Goal: Information Seeking & Learning: Learn about a topic

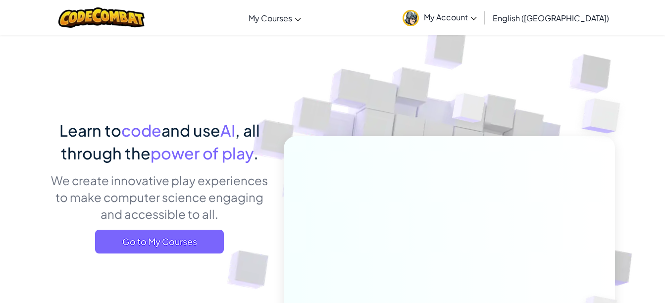
click at [477, 15] on span "My Account" at bounding box center [450, 17] width 53 height 10
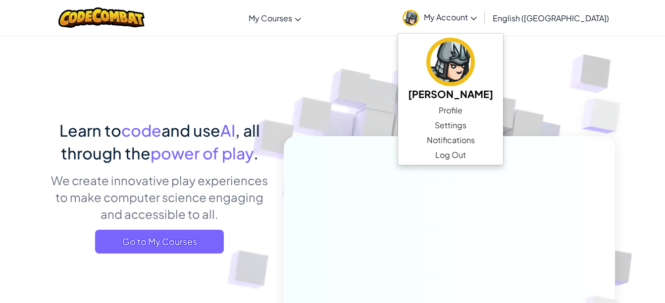
click at [477, 20] on icon at bounding box center [473, 18] width 6 height 3
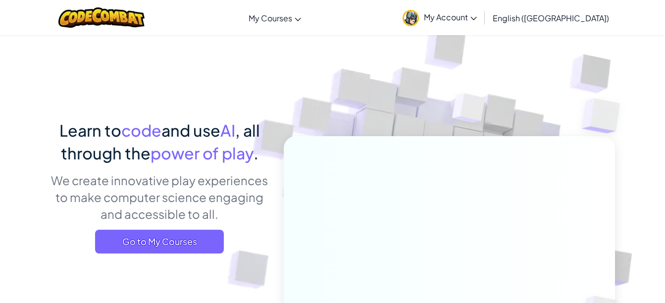
click at [477, 18] on icon at bounding box center [473, 18] width 6 height 3
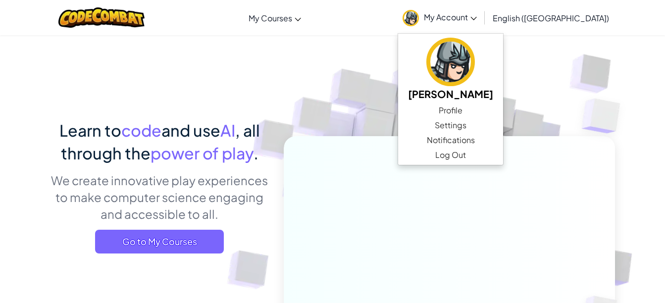
click at [564, 59] on img at bounding box center [442, 218] width 550 height 550
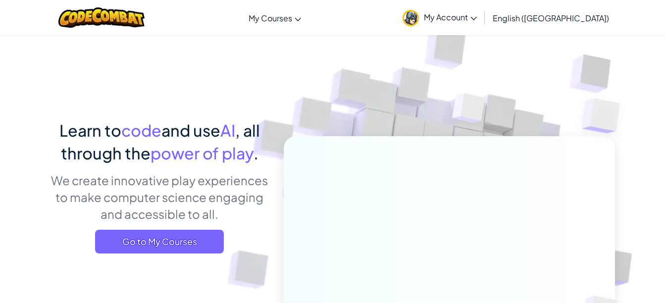
click at [301, 21] on icon at bounding box center [298, 19] width 6 height 3
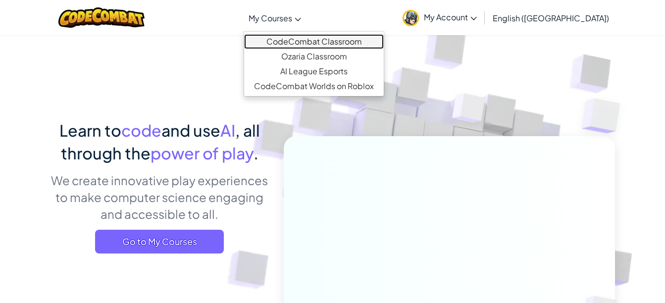
click at [337, 42] on link "CodeCombat Classroom" at bounding box center [314, 41] width 140 height 15
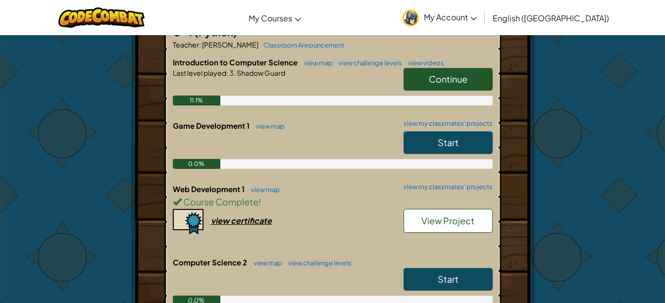
scroll to position [222, 0]
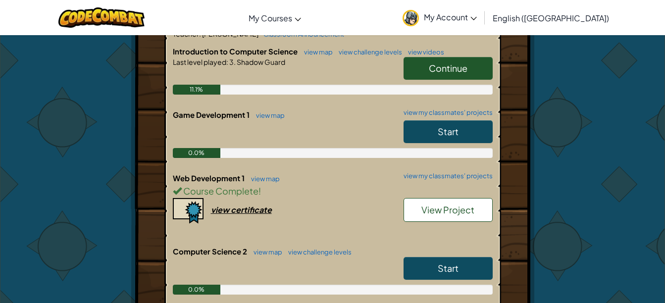
click at [464, 139] on link "Start" at bounding box center [447, 131] width 89 height 23
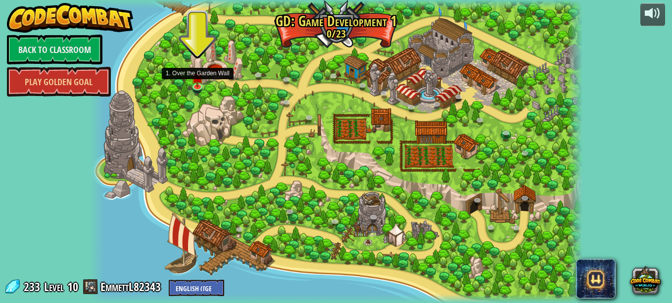
click at [196, 81] on img at bounding box center [198, 77] width 12 height 20
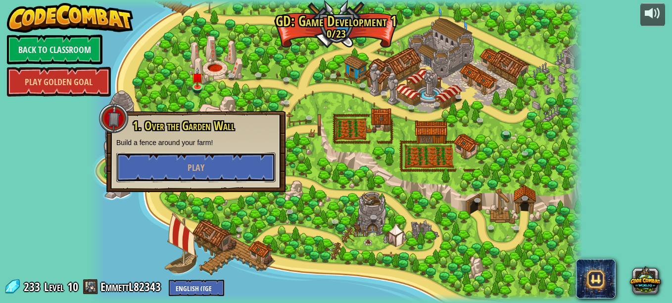
click at [208, 168] on button "Play" at bounding box center [195, 167] width 159 height 30
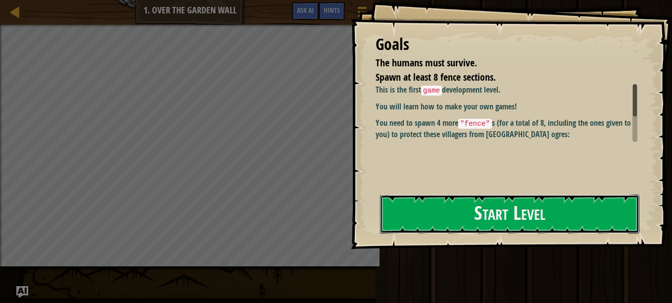
click at [457, 220] on button "Start Level" at bounding box center [509, 214] width 259 height 39
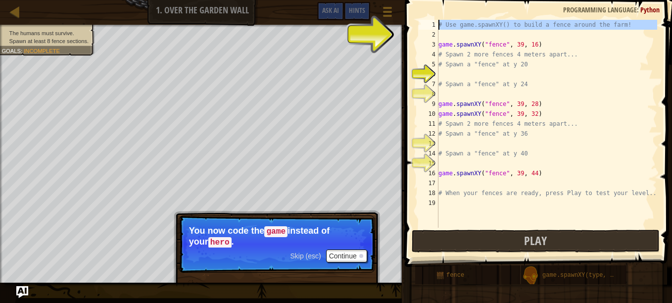
drag, startPoint x: 445, startPoint y: 36, endPoint x: 434, endPoint y: 20, distance: 20.2
click at [434, 20] on div "1 2 3 4 5 6 7 8 9 10 11 12 13 14 15 16 17 18 19 # Use game.spawnXY() to build a…" at bounding box center [537, 124] width 241 height 208
click at [327, 13] on span "Ask AI" at bounding box center [330, 9] width 17 height 9
type textarea "# Use game.spawnXY() to build a fence around the farm!"
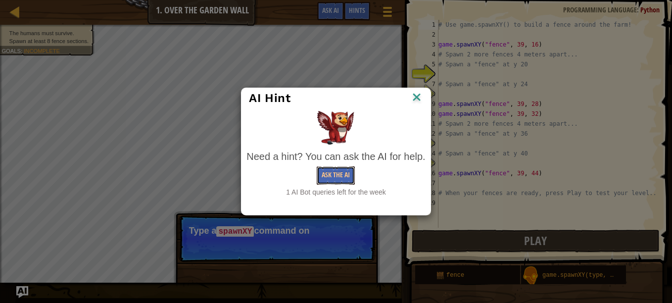
click at [332, 174] on button "Ask the AI" at bounding box center [336, 175] width 38 height 18
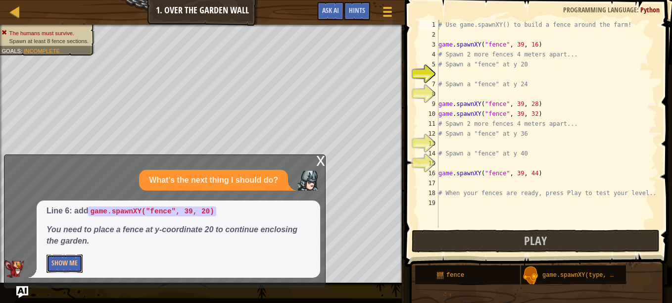
click at [75, 261] on button "Show Me" at bounding box center [65, 263] width 36 height 18
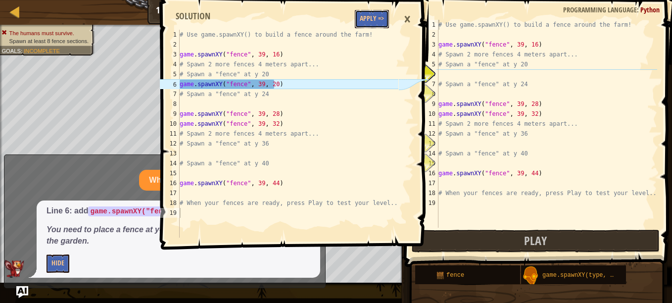
click at [374, 22] on button "Apply =>" at bounding box center [372, 19] width 34 height 18
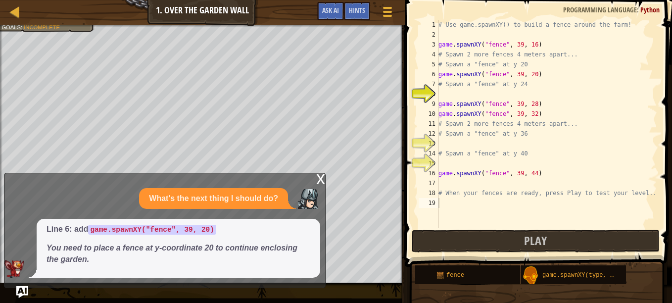
click at [320, 176] on div "x" at bounding box center [320, 178] width 9 height 10
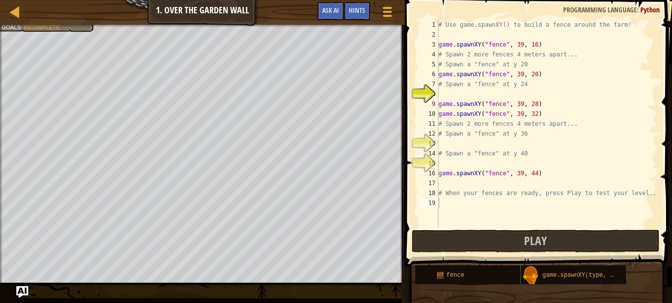
click at [441, 93] on div "# Use game.spawnXY() to build a fence around the farm! game . spawnXY ( "fence"…" at bounding box center [547, 134] width 221 height 228
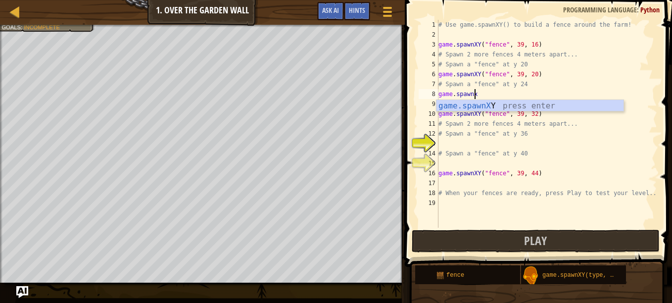
scroll to position [4, 2]
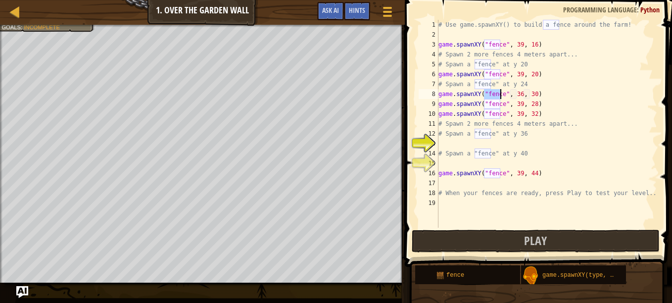
click at [484, 45] on div "# Use game.spawnXY() to build a fence around the farm! game . spawnXY ( "fence"…" at bounding box center [547, 134] width 221 height 228
type textarea "game.spawnXY("fence", 39, 16)"
click at [441, 144] on div "# Use game.spawnXY() to build a fence around the farm! game . spawnXY ( "fence"…" at bounding box center [547, 134] width 221 height 228
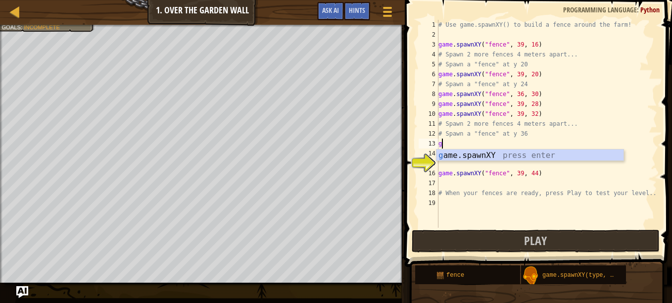
type textarea "game.spawnXY("fence", 36, 30)"
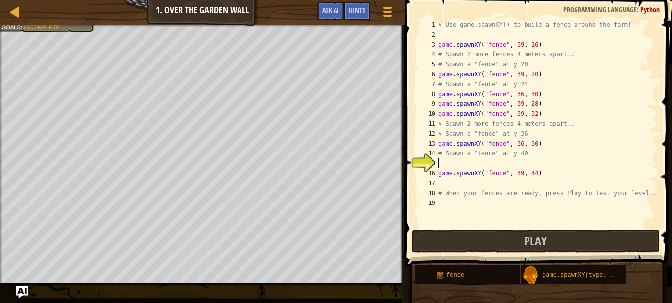
click at [445, 167] on div "# Use game.spawnXY() to build a fence around the farm! game . spawnXY ( "fence"…" at bounding box center [547, 134] width 221 height 228
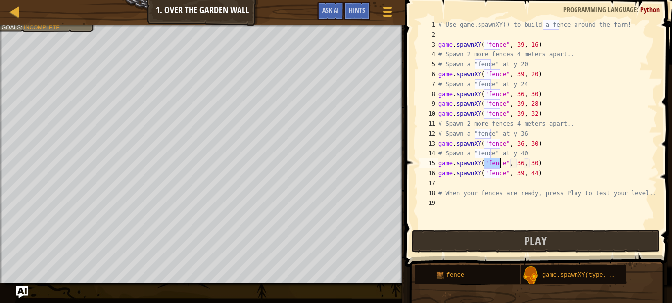
type textarea "game.spawnXY("fence", 36, 30)"
click at [510, 248] on button "Play" at bounding box center [536, 241] width 248 height 23
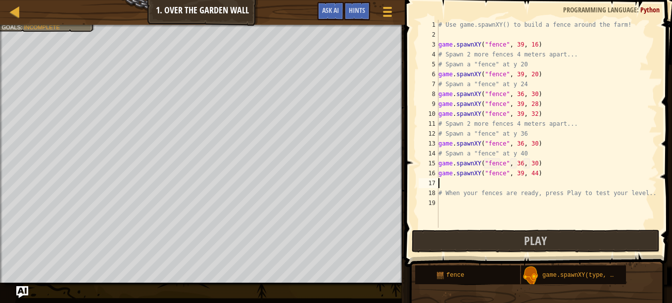
click at [448, 185] on div "# Use game.spawnXY() to build a fence around the farm! game . spawnXY ( "fence"…" at bounding box center [547, 134] width 221 height 228
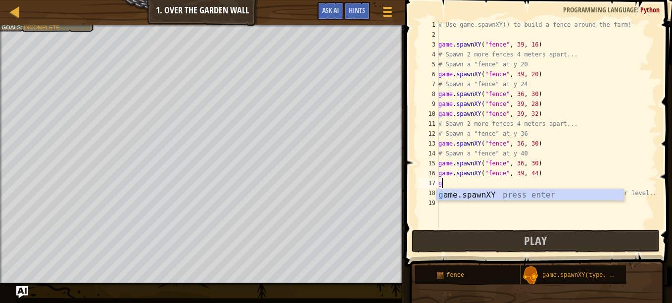
type textarea "game.spawnXY("fence", 36, 30)"
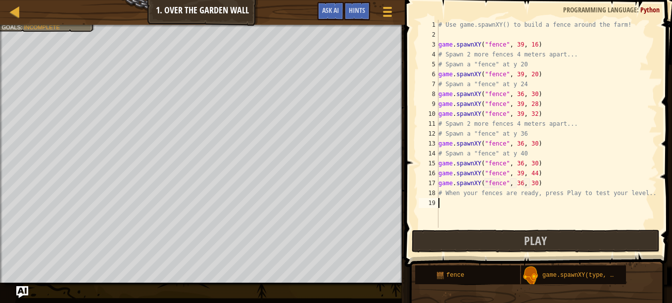
click at [442, 203] on div "# Use game.spawnXY() to build a fence around the farm! game . spawnXY ( "fence"…" at bounding box center [547, 134] width 221 height 228
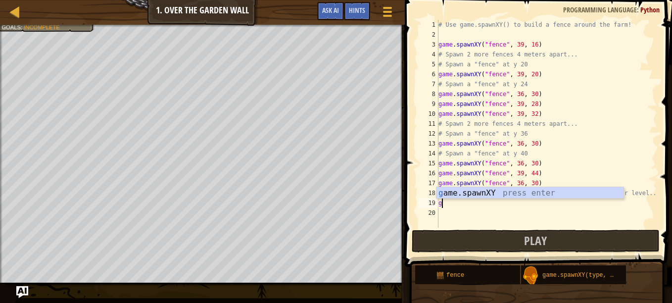
type textarea "game.spawnXY("fence", 36, 30)"
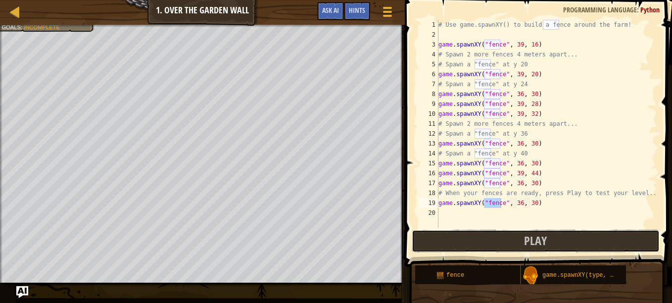
click at [479, 236] on button "Play" at bounding box center [536, 241] width 248 height 23
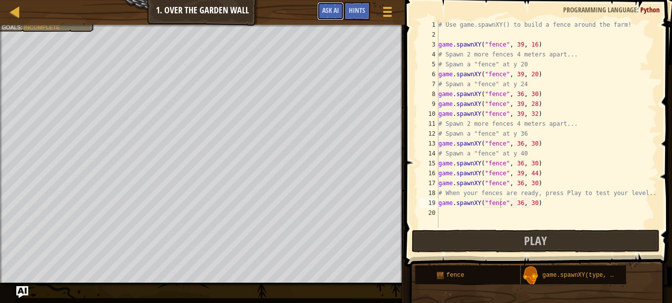
click at [337, 7] on span "Ask AI" at bounding box center [330, 9] width 17 height 9
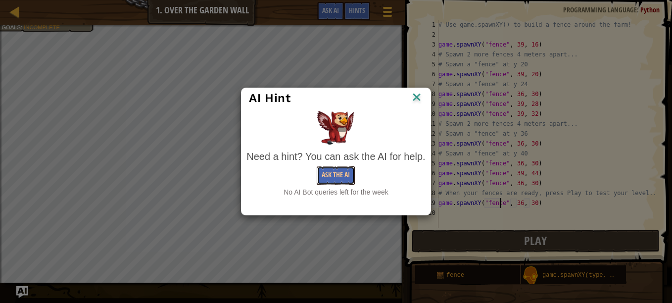
click at [335, 167] on button "Ask the AI" at bounding box center [336, 175] width 38 height 18
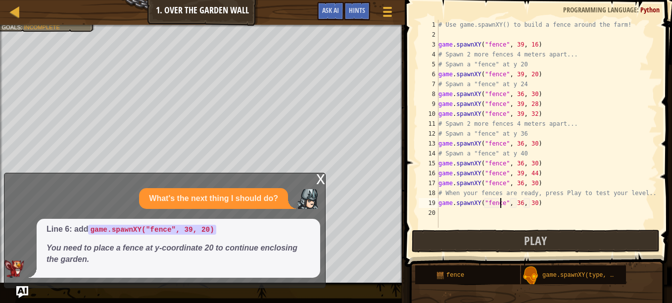
click at [444, 217] on div "# Use game.spawnXY() to build a fence around the farm! game . spawnXY ( "fence"…" at bounding box center [547, 134] width 221 height 228
type textarea "r"
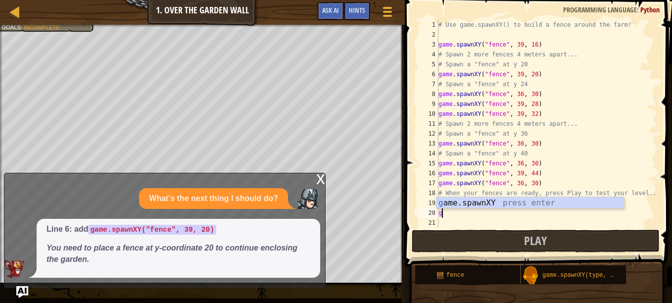
type textarea "game.spawnXY("fence", 36, 30)"
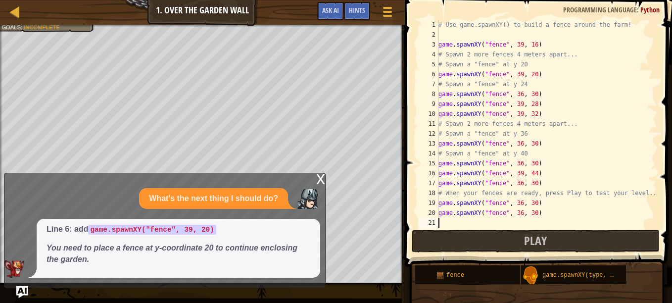
click at [440, 220] on div "# Use game.spawnXY() to build a fence around the farm! game . spawnXY ( "fence"…" at bounding box center [547, 134] width 221 height 228
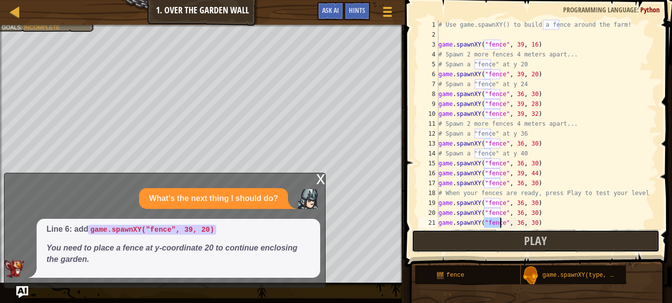
click at [482, 240] on button "Play" at bounding box center [536, 241] width 248 height 23
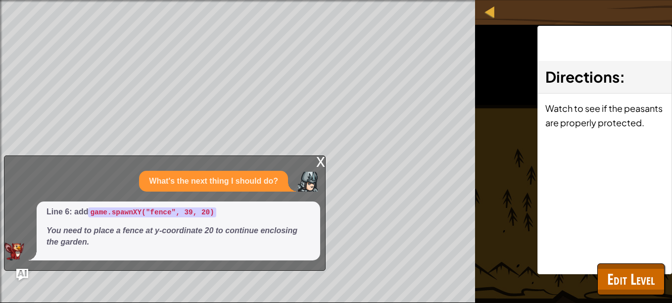
click at [322, 162] on div "x" at bounding box center [320, 161] width 9 height 10
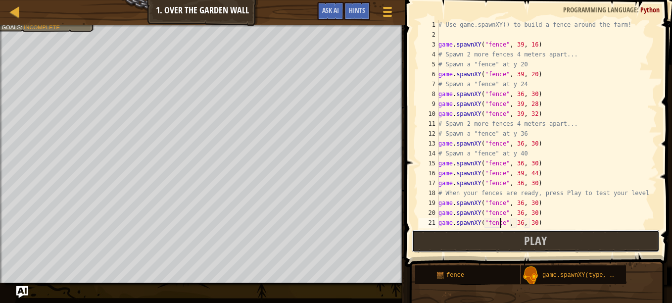
click at [551, 241] on button "Play" at bounding box center [536, 241] width 248 height 23
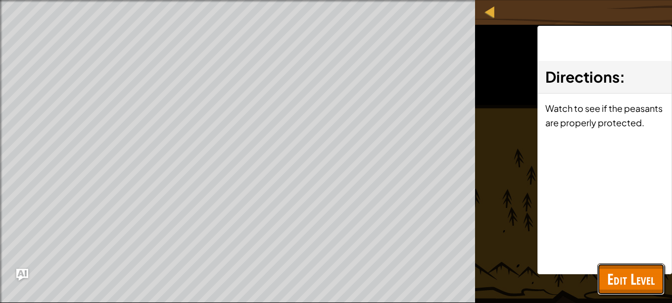
click at [639, 271] on span "Edit Level" at bounding box center [631, 279] width 48 height 20
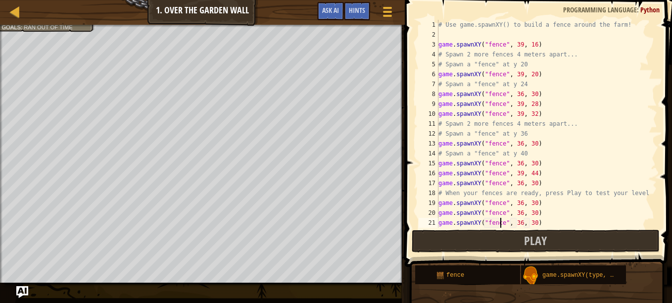
click at [517, 223] on div "# Use game.spawnXY() to build a fence around the farm! game . spawnXY ( "fence"…" at bounding box center [543, 134] width 213 height 228
click at [530, 223] on div "# Use game.spawnXY() to build a fence around the farm! game . spawnXY ( "fence"…" at bounding box center [543, 134] width 213 height 228
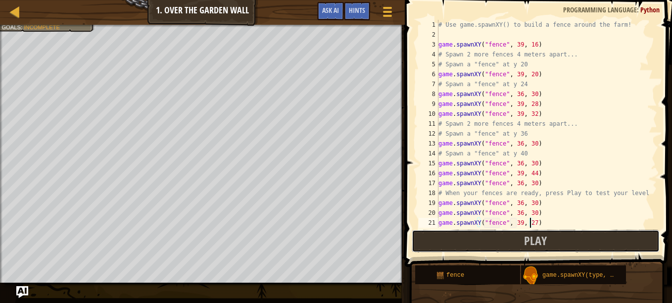
click at [550, 239] on button "Play" at bounding box center [536, 241] width 248 height 23
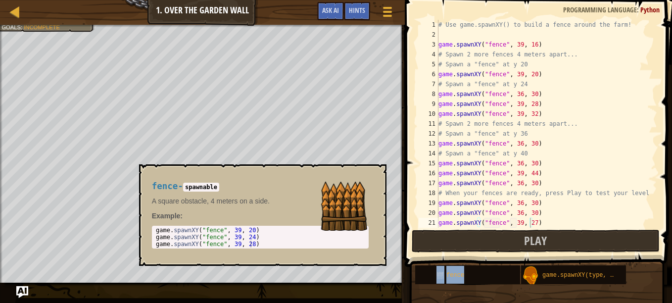
click at [483, 270] on div "fence" at bounding box center [473, 274] width 79 height 19
click at [530, 214] on div "# Use game.spawnXY() to build a fence around the farm! game . spawnXY ( "fence"…" at bounding box center [543, 134] width 213 height 228
click at [517, 213] on div "# Use game.spawnXY() to build a fence around the farm! game . spawnXY ( "fence"…" at bounding box center [543, 134] width 213 height 228
click at [517, 202] on div "# Use game.spawnXY() to build a fence around the farm! game . spawnXY ( "fence"…" at bounding box center [543, 134] width 213 height 228
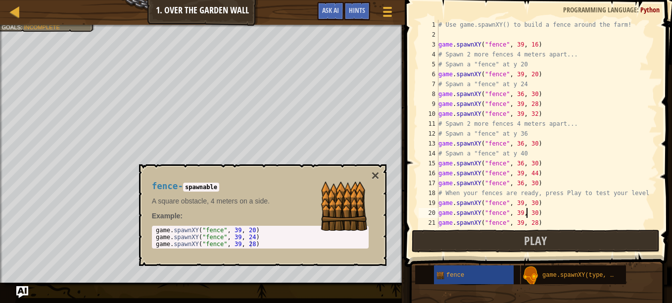
click at [528, 212] on div "# Use game.spawnXY() to build a fence around the farm! game . spawnXY ( "fence"…" at bounding box center [543, 134] width 213 height 228
click at [529, 213] on div "# Use game.spawnXY() to build a fence around the farm! game . spawnXY ( "fence"…" at bounding box center [543, 134] width 213 height 228
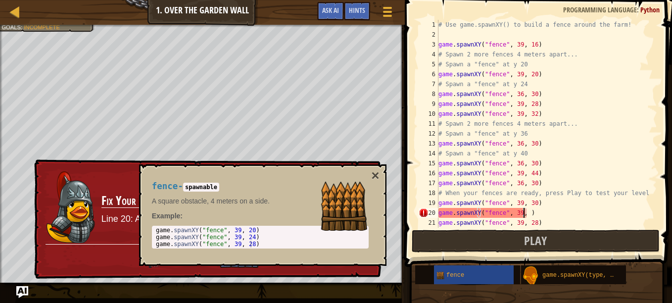
scroll to position [4, 7]
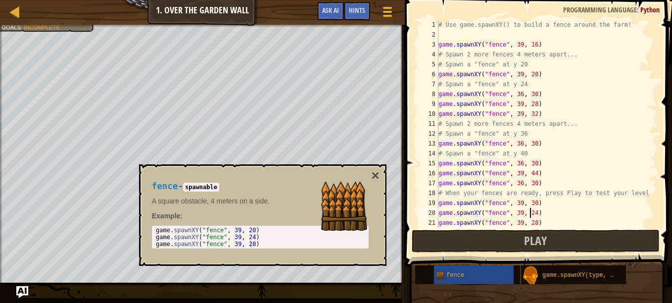
click at [529, 202] on div "# Use game.spawnXY() to build a fence around the farm! game . spawnXY ( "fence"…" at bounding box center [543, 134] width 213 height 228
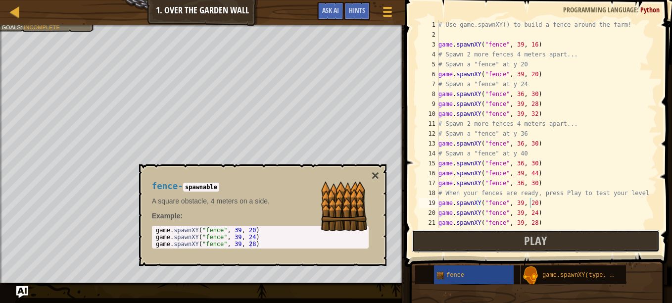
click at [543, 238] on span "Play" at bounding box center [535, 241] width 23 height 16
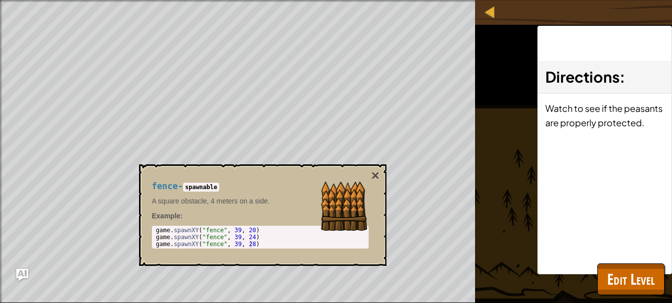
click at [376, 171] on button "×" at bounding box center [375, 176] width 8 height 14
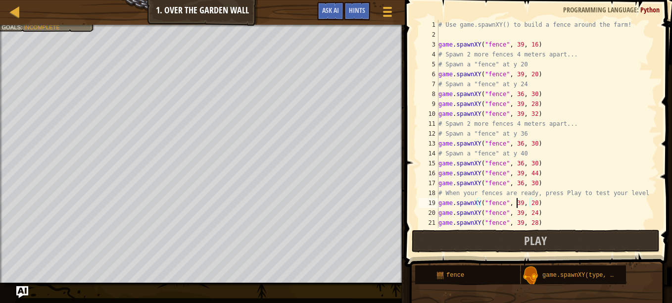
click at [515, 203] on div "# Use game.spawnXY() to build a fence around the farm! game . spawnXY ( "fence"…" at bounding box center [543, 134] width 213 height 228
click at [531, 241] on span "Play" at bounding box center [535, 241] width 23 height 16
click at [582, 156] on div "# Use game.spawnXY() to build a fence around the farm! game . spawnXY ( "fence"…" at bounding box center [543, 134] width 213 height 228
click at [490, 154] on div "# Use game.spawnXY() to build a fence around the farm! game . spawnXY ( "fence"…" at bounding box center [543, 134] width 213 height 228
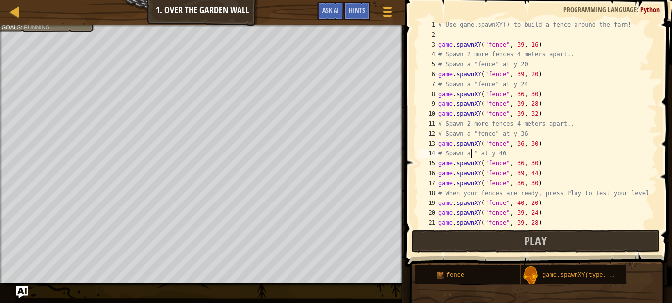
scroll to position [4, 4]
click at [475, 152] on div "# Use game.spawnXY() to build a fence around the farm! game . spawnXY ( "fence"…" at bounding box center [543, 134] width 213 height 228
click at [502, 154] on div "# Use game.spawnXY() to build a fence around the farm! game . spawnXY ( "fence"…" at bounding box center [543, 134] width 213 height 228
type textarea "#"
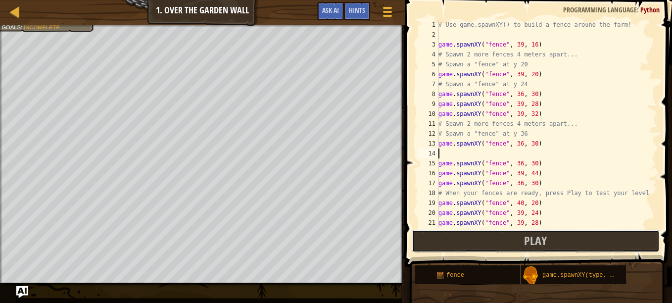
click at [464, 243] on button "Play" at bounding box center [536, 241] width 248 height 23
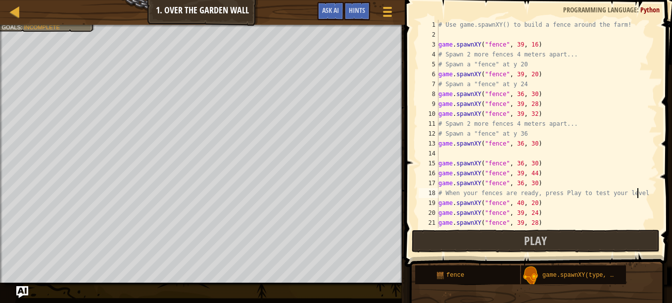
click at [639, 195] on div "# Use game.spawnXY() to build a fence around the farm! game . spawnXY ( "fence"…" at bounding box center [543, 134] width 213 height 228
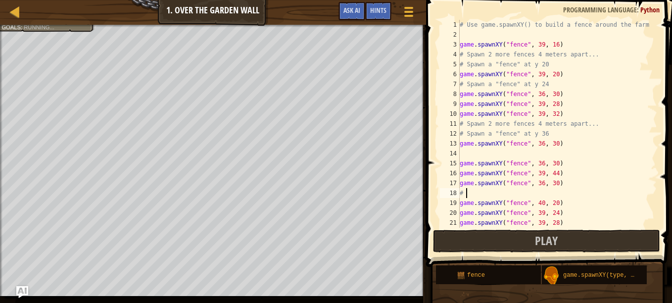
type textarea "#"
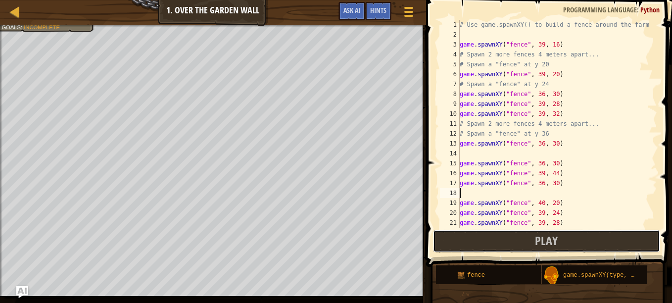
click at [573, 236] on button "Play" at bounding box center [546, 241] width 227 height 23
type textarea "3"
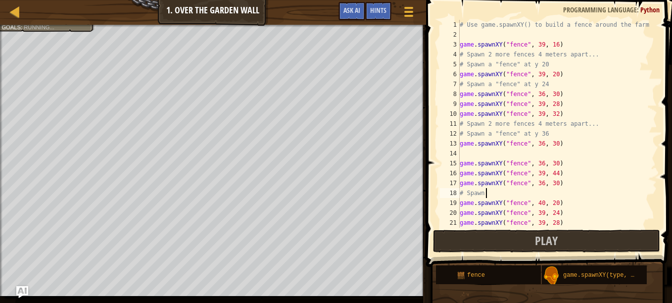
scroll to position [4, 1]
type textarea "game.spawnXY("fence", 39, 28)"
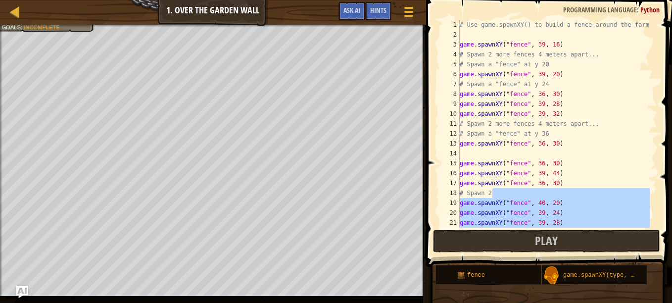
scroll to position [10, 0]
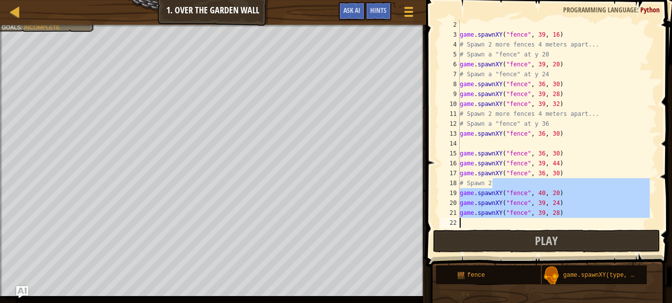
click at [659, 149] on span at bounding box center [550, 119] width 254 height 296
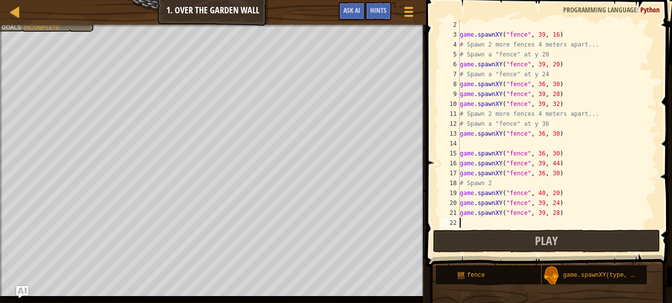
scroll to position [4, 0]
click at [495, 186] on div "game . spawnXY ( "fence" , 39 , 16 ) # Spawn 2 more fences 4 meters apart... # …" at bounding box center [554, 134] width 192 height 228
click at [356, 7] on span "Ask AI" at bounding box center [352, 9] width 17 height 9
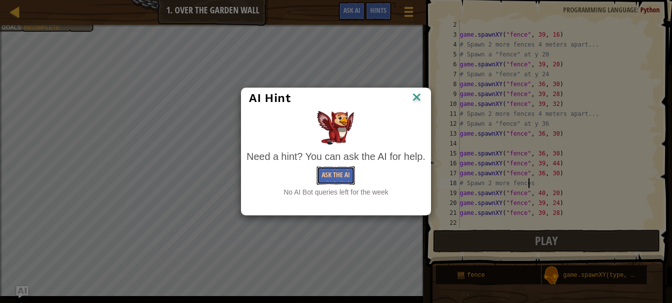
click at [334, 172] on button "Ask the AI" at bounding box center [336, 175] width 38 height 18
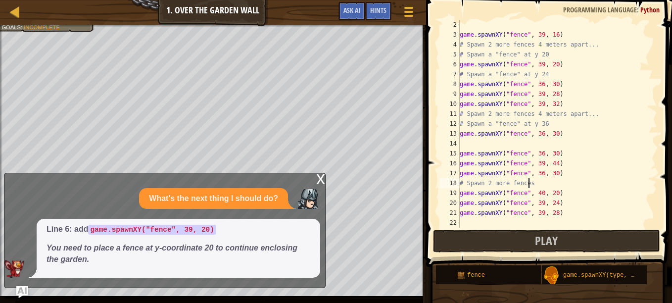
click at [36, 26] on div at bounding box center [213, 26] width 426 height 2
click at [44, 22] on div "Map Game Development 1 1. Over the Garden Wall Game Menu Done Hints Ask AI" at bounding box center [213, 12] width 426 height 25
click at [43, 35] on div "Map Game Development 1 1. Over the Garden Wall Game Menu Done Hints Ask AI 1 2 …" at bounding box center [336, 151] width 672 height 303
click at [469, 236] on button "Play" at bounding box center [546, 241] width 227 height 23
click at [321, 181] on div "x" at bounding box center [320, 178] width 9 height 10
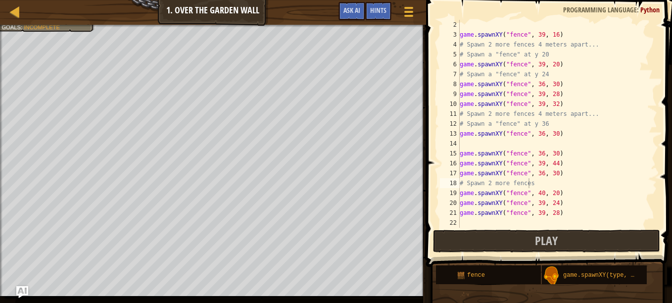
click at [443, 249] on button "Play" at bounding box center [546, 241] width 227 height 23
type textarea "#"
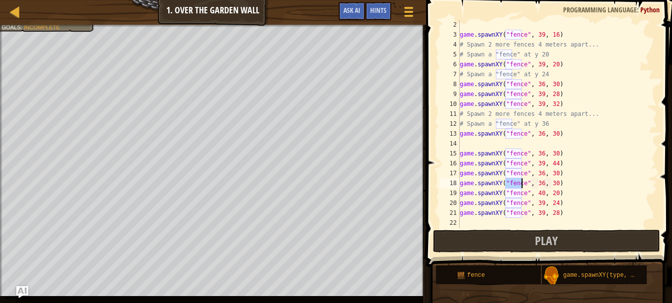
type textarea "game.spawnXY("fence", 36, 30)"
click at [461, 221] on div "game . spawnXY ( "fence" , 39 , 16 ) # Spawn 2 more fences 4 meters apart... # …" at bounding box center [554, 134] width 192 height 228
type textarea "game.spawnXY("fence", 36, 30)"
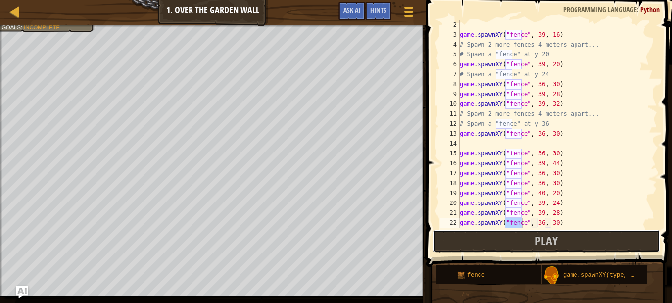
click at [462, 246] on button "Play" at bounding box center [546, 241] width 227 height 23
